Goal: Transaction & Acquisition: Purchase product/service

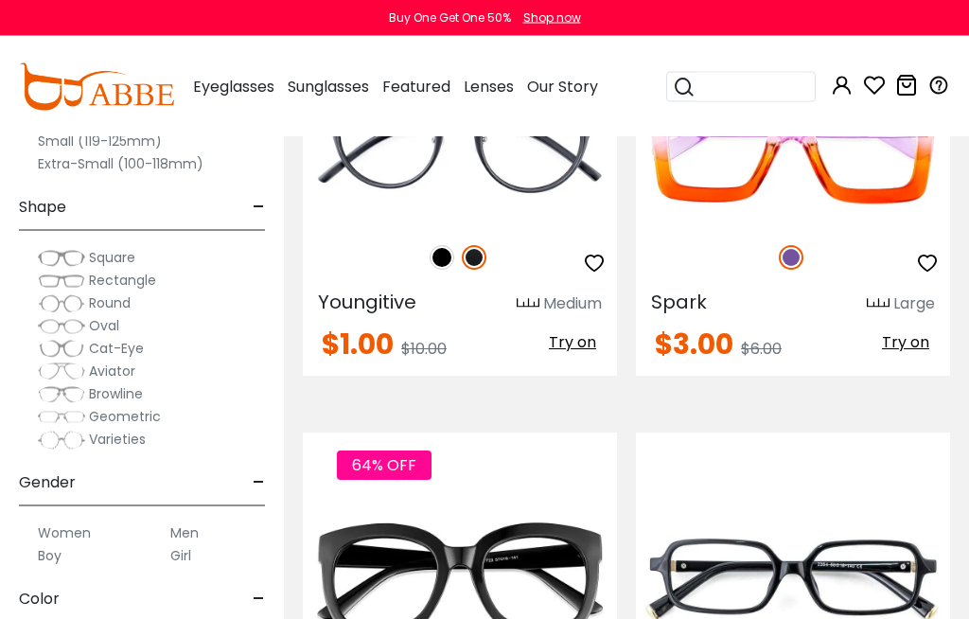
scroll to position [357, 0]
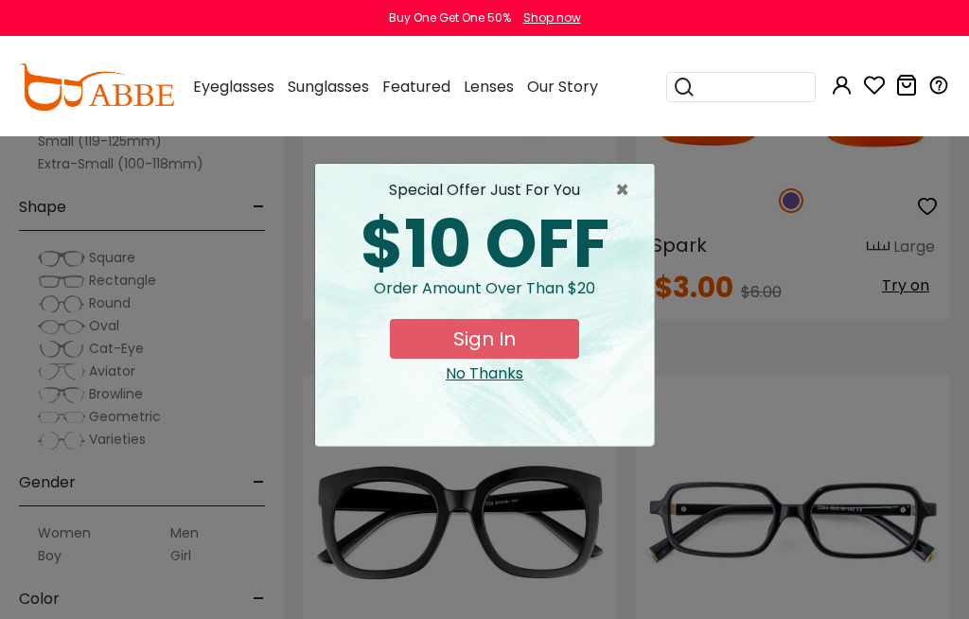
click at [272, 506] on div "× special offer just for you $10 OFF Order amount over than $20 Sign In No Than…" at bounding box center [484, 309] width 969 height 619
click at [619, 180] on span "×" at bounding box center [627, 190] width 24 height 23
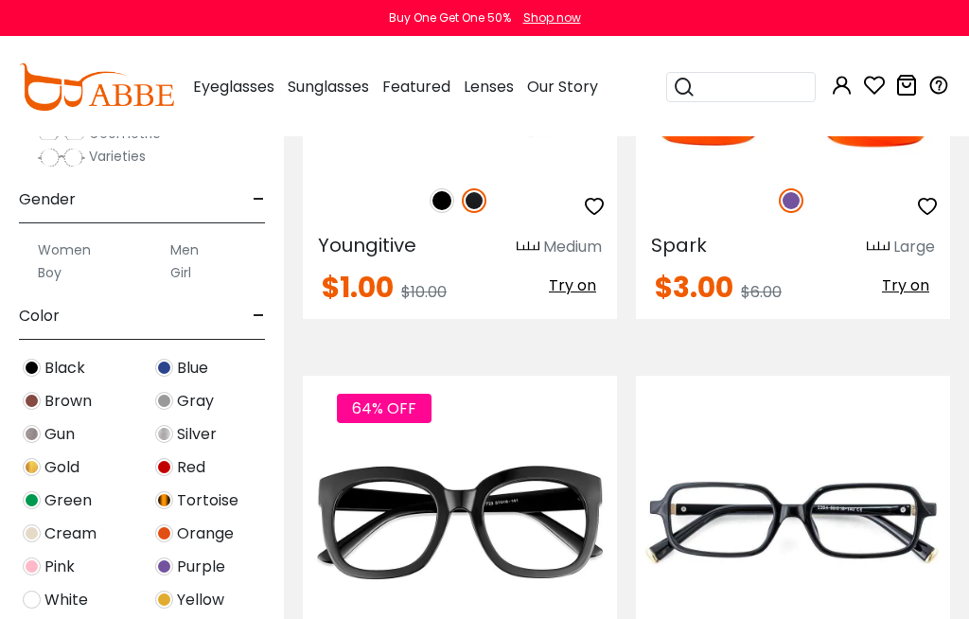
scroll to position [284, 0]
click at [199, 567] on span "Purple" at bounding box center [201, 566] width 48 height 23
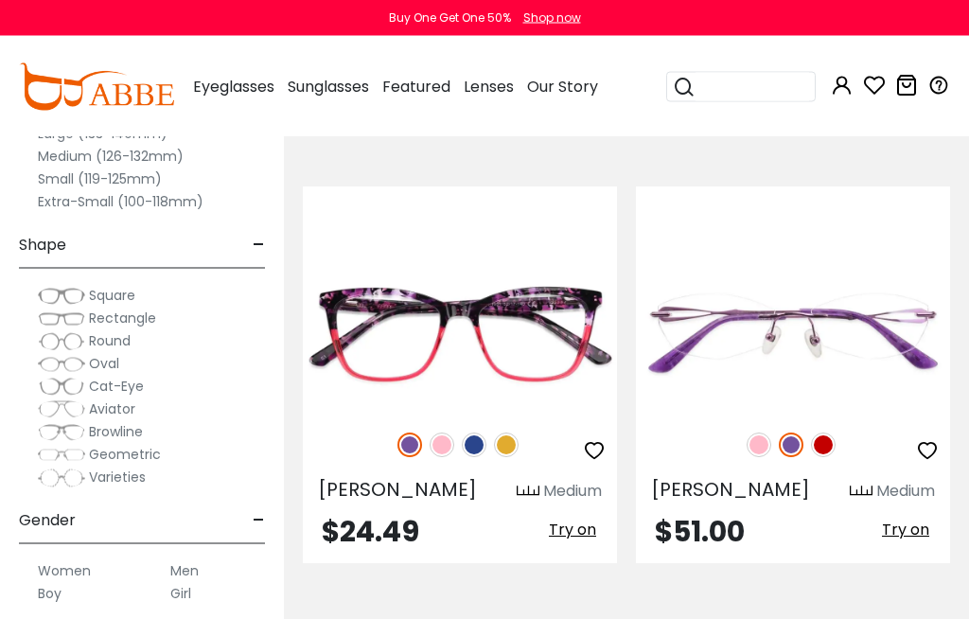
scroll to position [1464, 0]
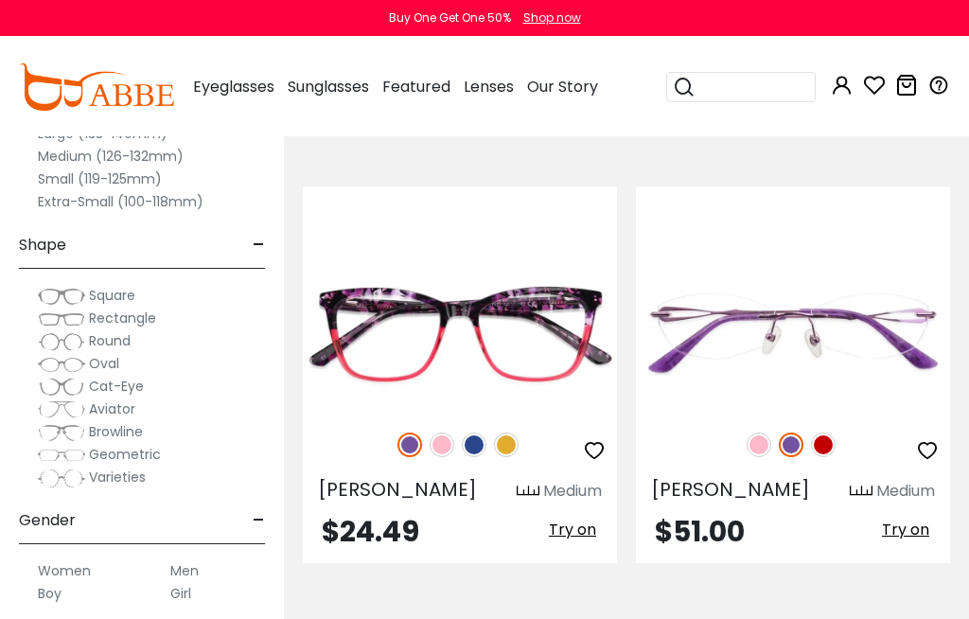
click at [0, 0] on img at bounding box center [0, 0] width 0 height 0
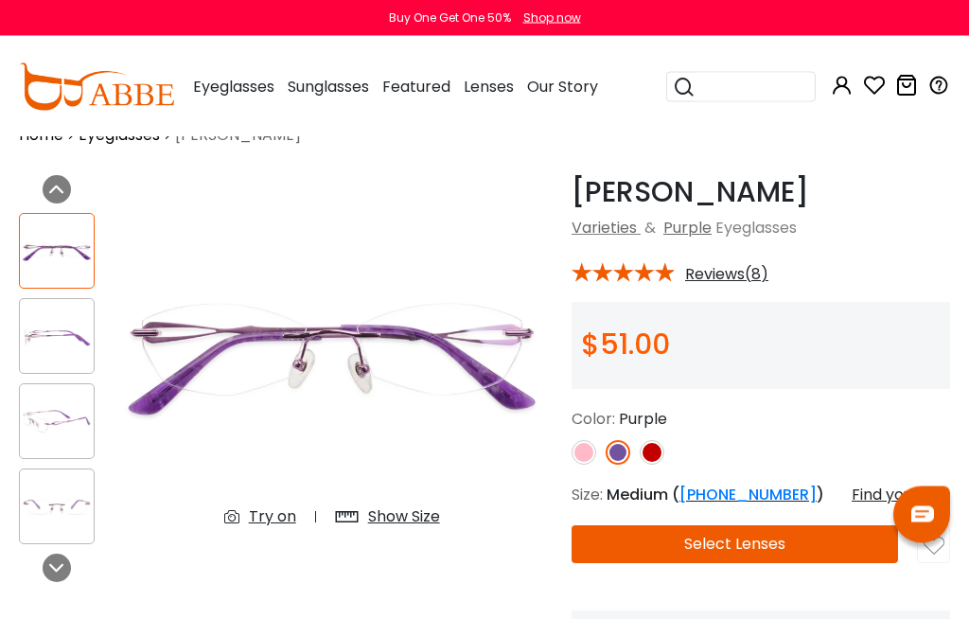
scroll to position [42, 0]
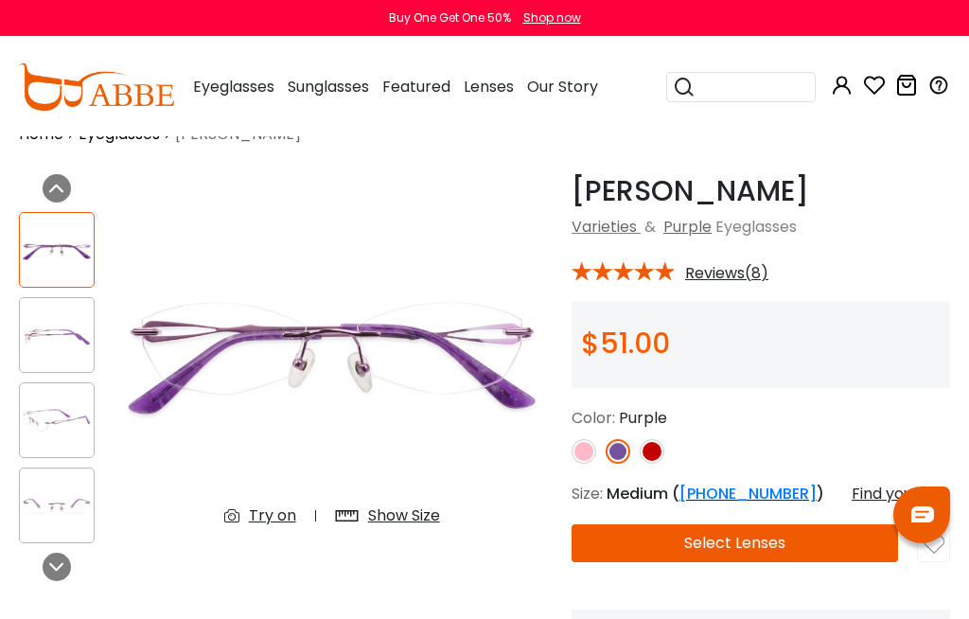
click at [53, 420] on img at bounding box center [57, 420] width 74 height 37
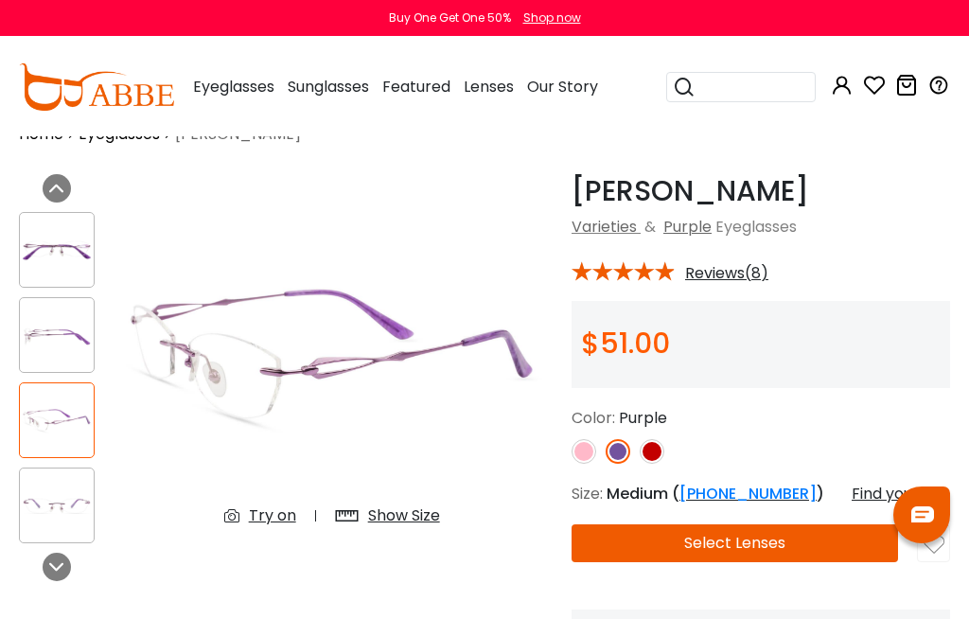
click at [51, 257] on img at bounding box center [57, 250] width 74 height 37
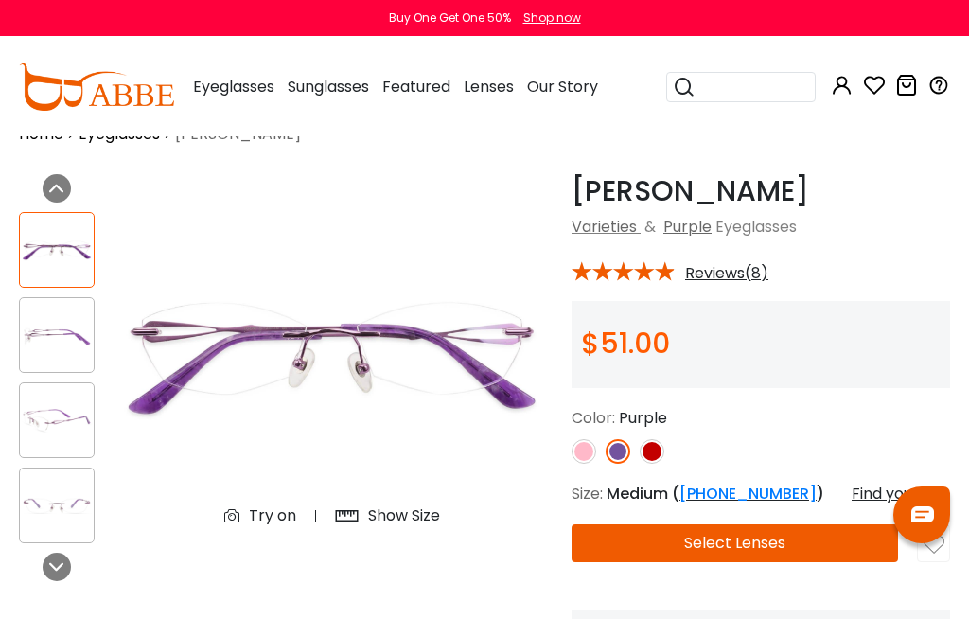
click at [58, 335] on img at bounding box center [57, 335] width 74 height 37
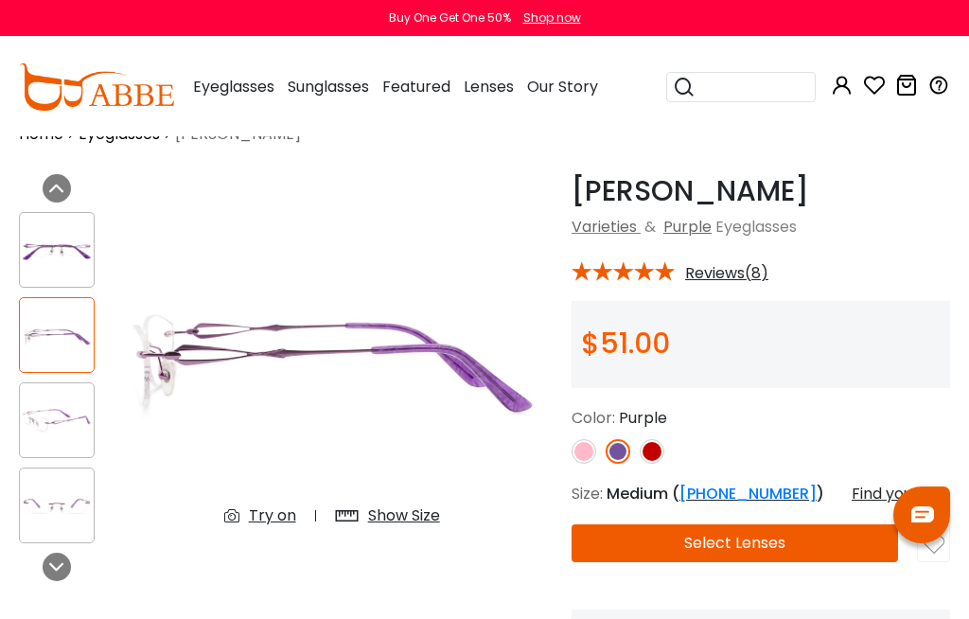
click at [52, 424] on img at bounding box center [57, 420] width 74 height 37
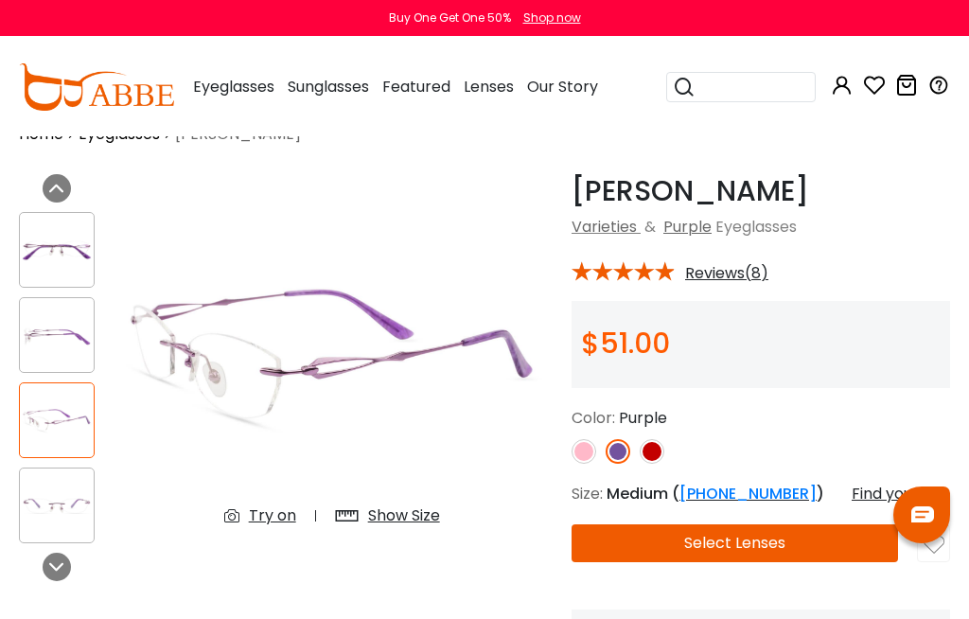
click at [49, 508] on img at bounding box center [57, 506] width 74 height 37
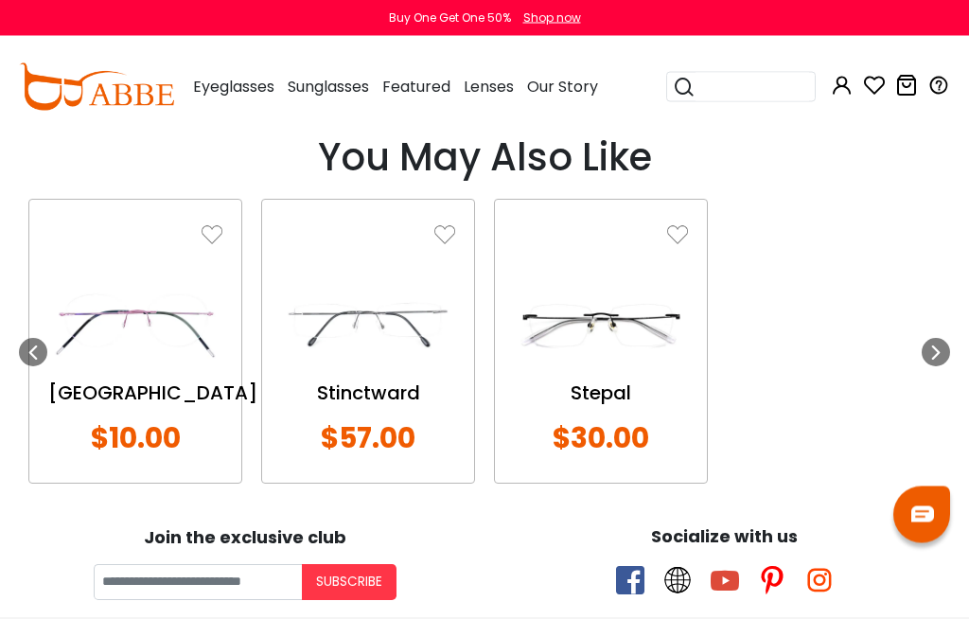
scroll to position [2179, 0]
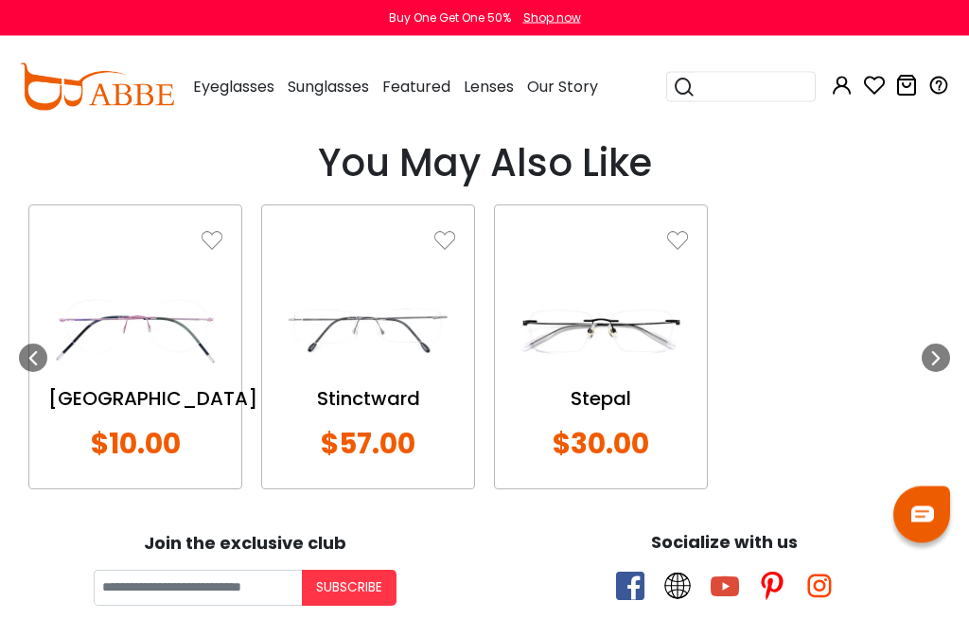
click at [98, 304] on img at bounding box center [135, 332] width 174 height 87
